Goal: Find specific page/section: Find specific page/section

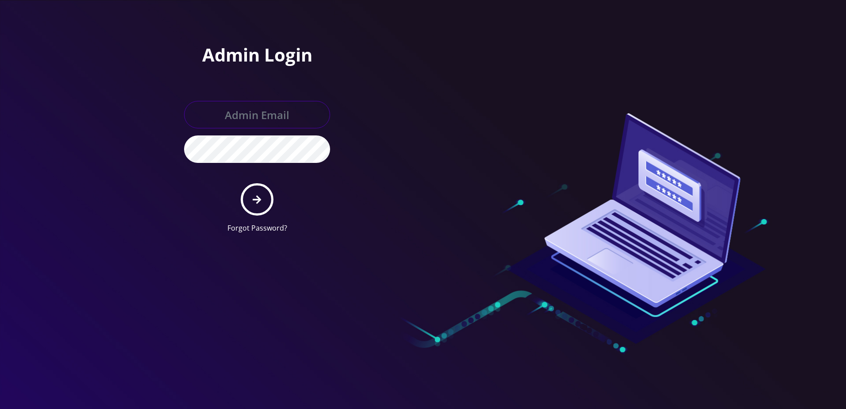
type input "[PERSON_NAME][EMAIL_ADDRESS][DOMAIN_NAME]"
click at [267, 206] on button "submit" at bounding box center [257, 199] width 32 height 32
type input "[PERSON_NAME][EMAIL_ADDRESS][DOMAIN_NAME]"
drag, startPoint x: 0, startPoint y: 0, endPoint x: 278, endPoint y: 194, distance: 338.8
click at [278, 194] on form "larry@koshercell.org Forgot Password?" at bounding box center [257, 167] width 146 height 132
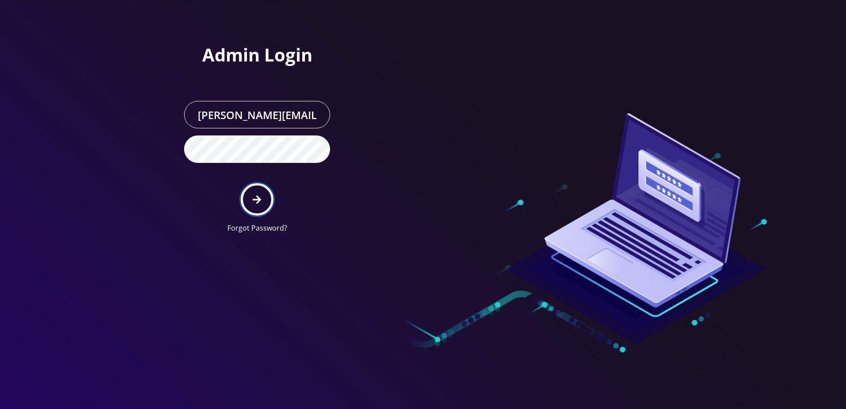
click at [259, 200] on icon "submit" at bounding box center [257, 199] width 8 height 8
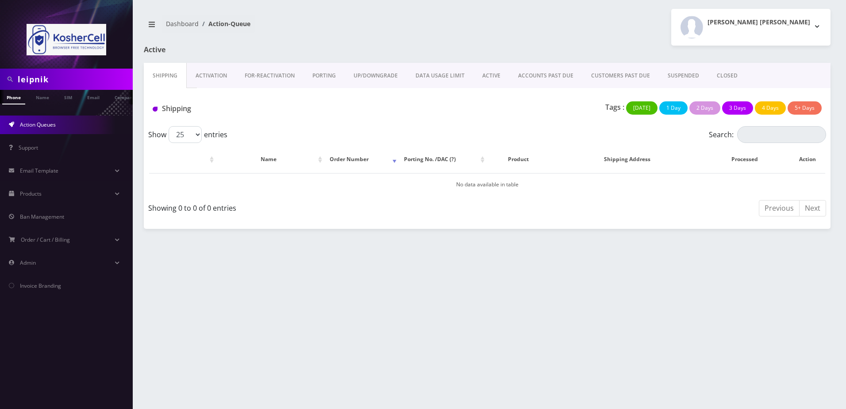
click at [79, 75] on input "leipnik" at bounding box center [74, 79] width 113 height 17
paste input "karalitz"
type input "karalitz"
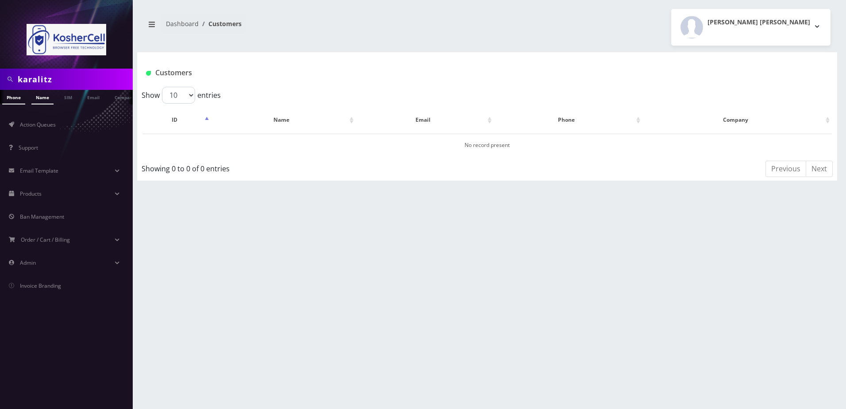
click at [51, 96] on link "Name" at bounding box center [42, 97] width 22 height 15
click at [65, 81] on input "karalitz" at bounding box center [74, 79] width 113 height 17
type input "[PERSON_NAME]"
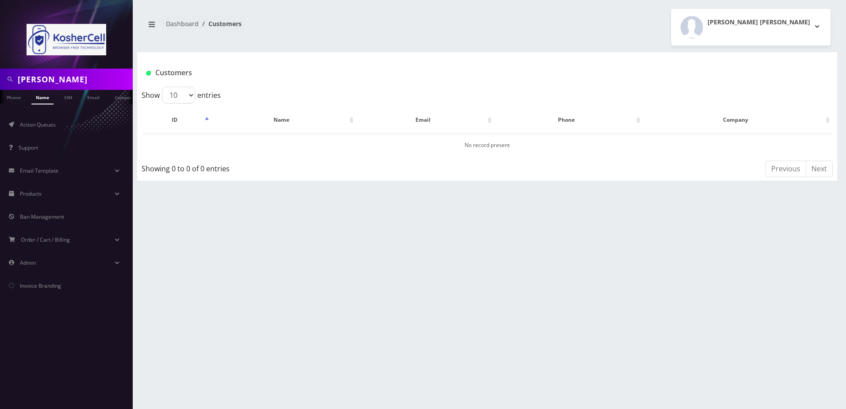
click at [65, 81] on input "[PERSON_NAME]" at bounding box center [74, 79] width 113 height 17
click at [746, 207] on div "[PERSON_NAME] Phone Name SIM Email Company Customer Dashboard Customers [PERSON…" at bounding box center [486, 204] width 717 height 409
